Goal: Task Accomplishment & Management: Complete application form

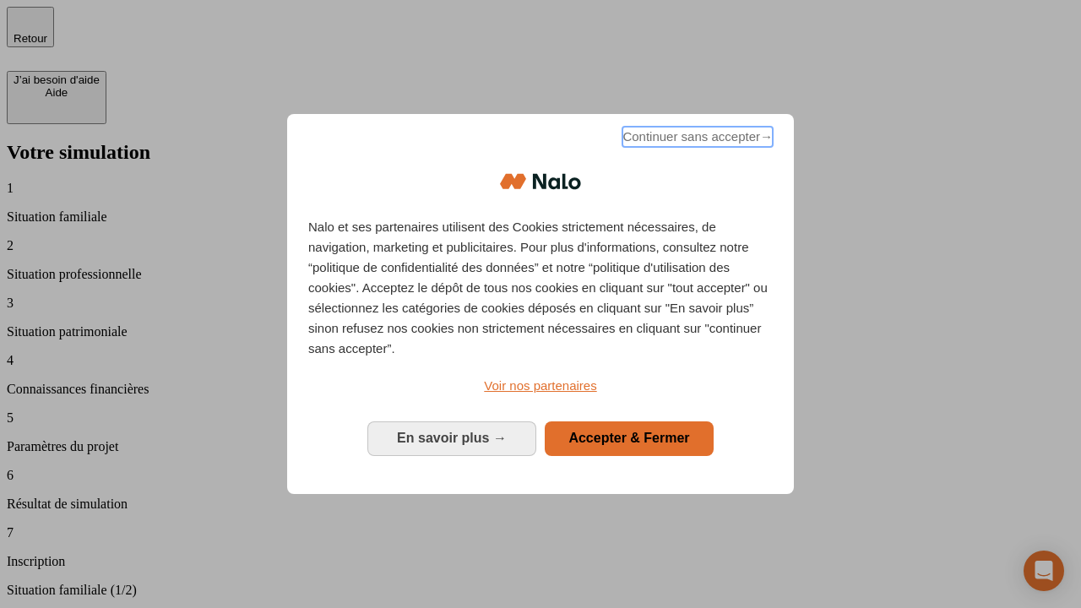
click at [696, 139] on span "Continuer sans accepter →" at bounding box center [697, 137] width 150 height 20
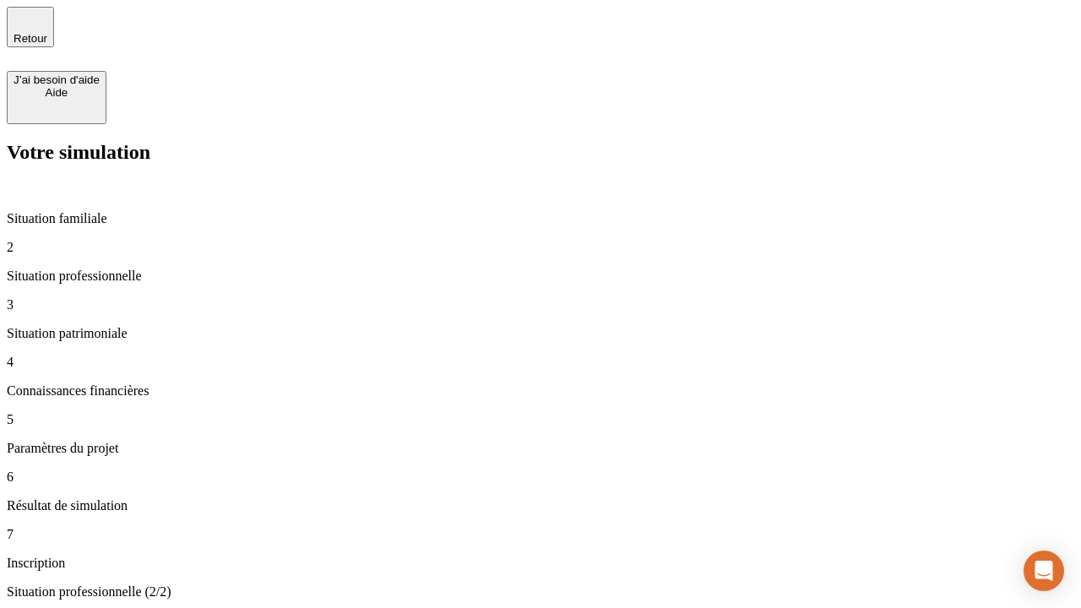
type input "30 000"
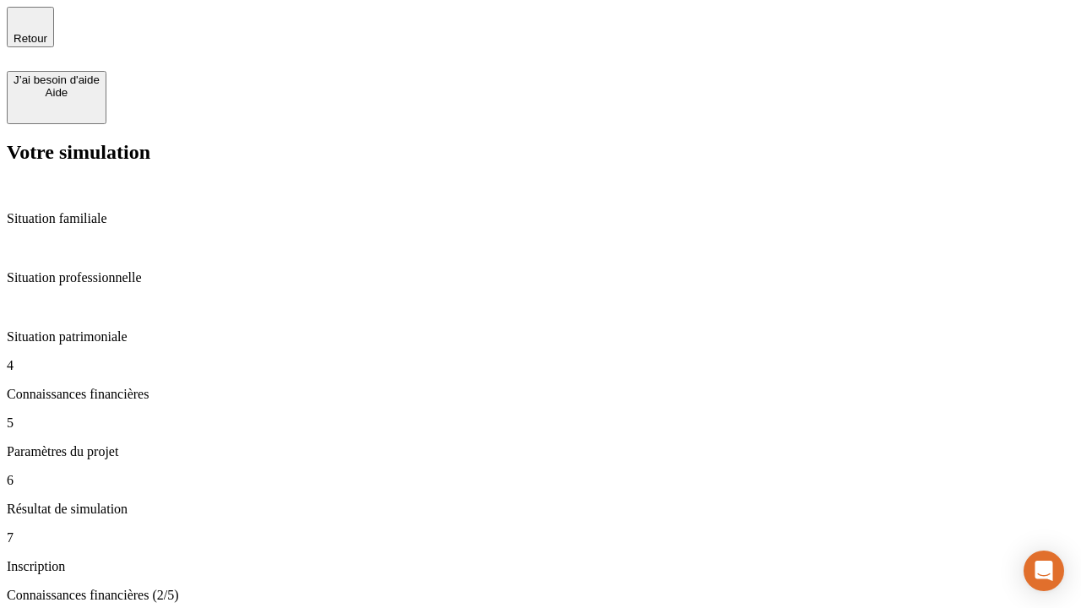
scroll to position [98, 0]
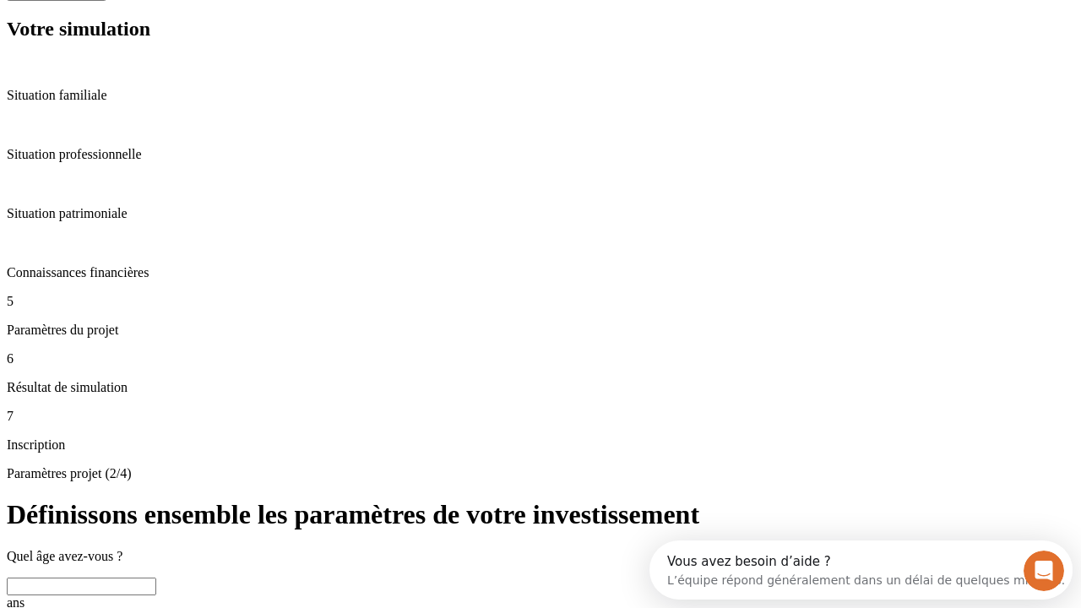
scroll to position [59, 0]
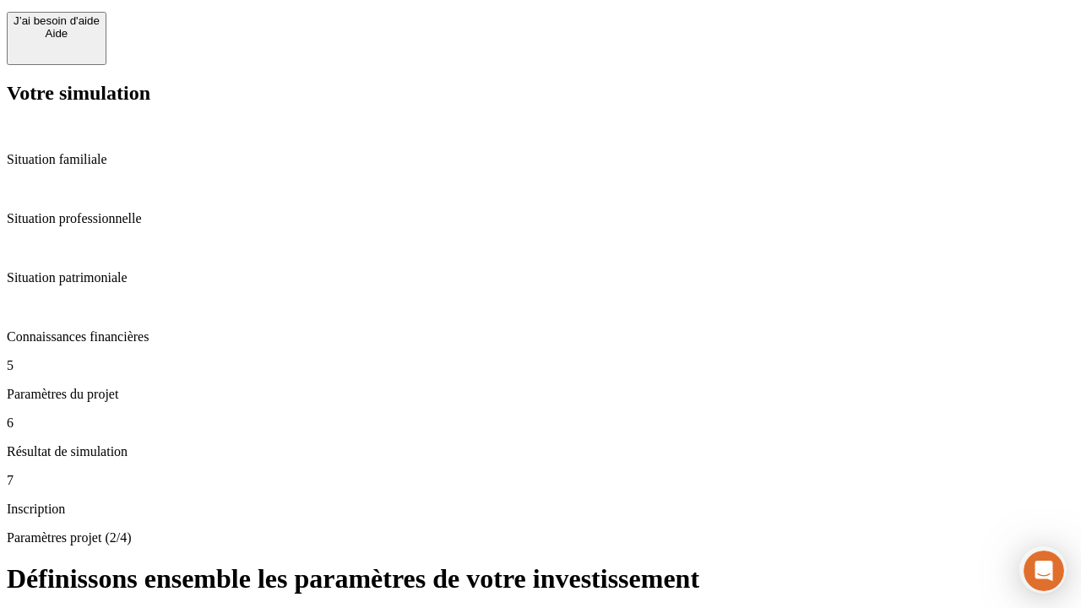
type input "25"
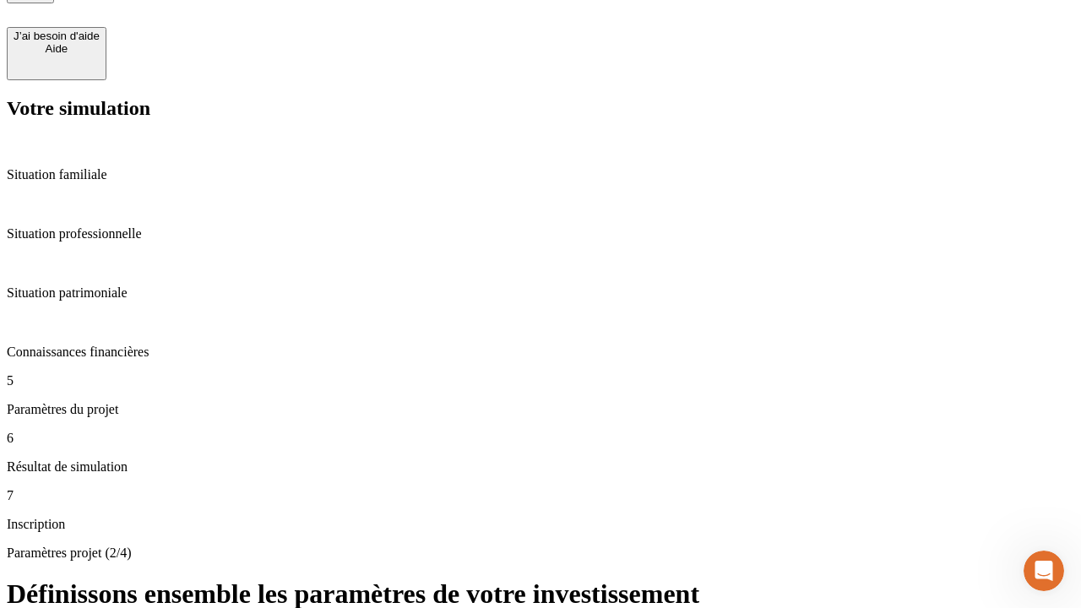
type input "5"
type input "1 000"
type input "640"
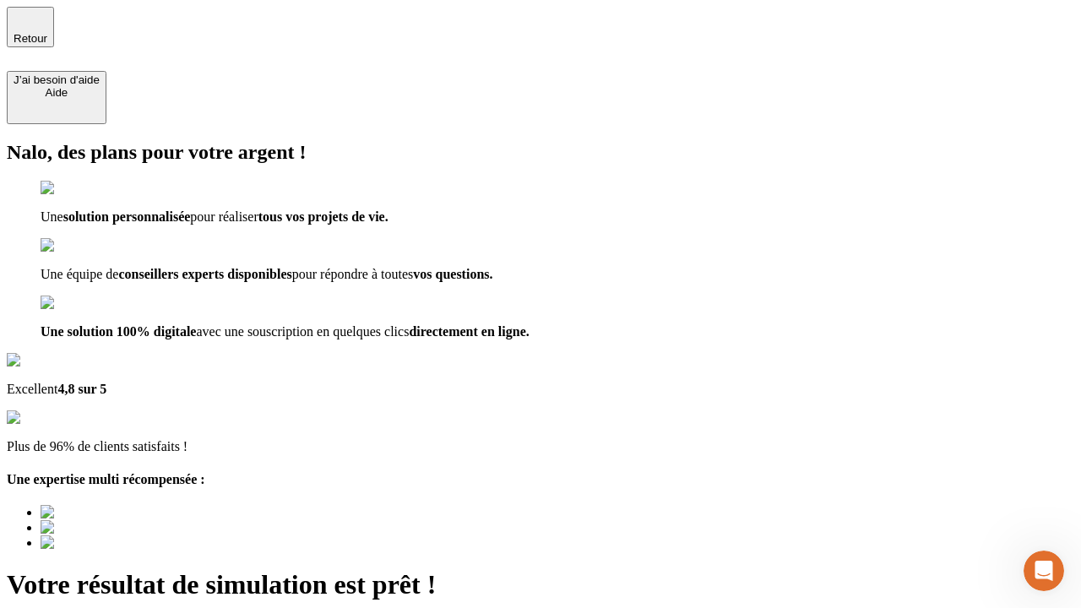
type input "[EMAIL_ADDRESS][PERSON_NAME][DOMAIN_NAME]"
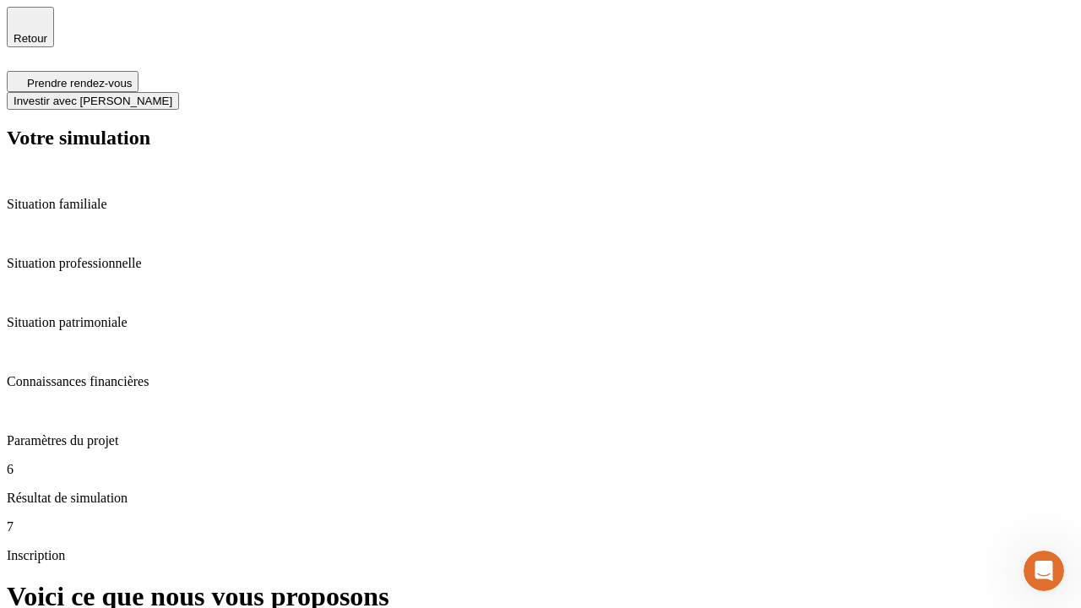
click at [172, 95] on span "Investir avec [PERSON_NAME]" at bounding box center [93, 101] width 159 height 13
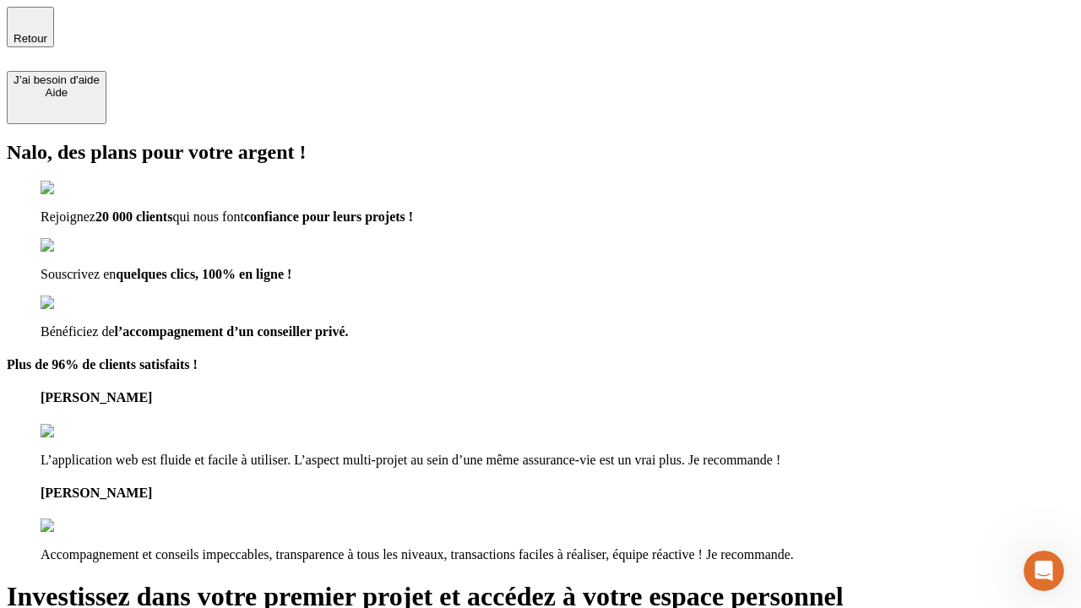
type input "[PERSON_NAME][EMAIL_ADDRESS][DOMAIN_NAME]"
